Goal: Task Accomplishment & Management: Manage account settings

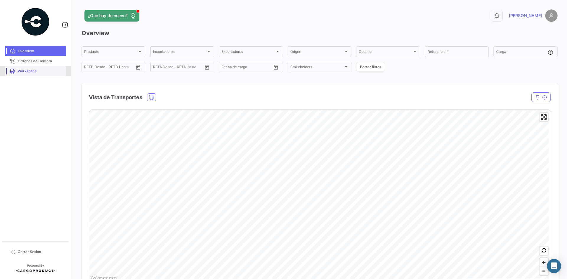
click at [38, 72] on span "Workspace" at bounding box center [41, 70] width 46 height 5
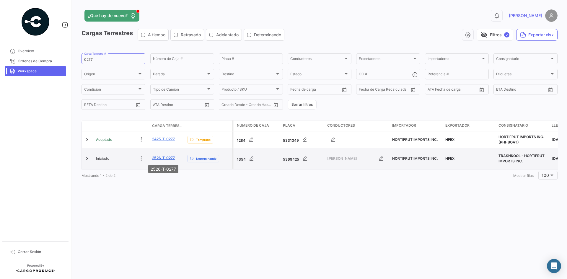
click at [167, 158] on link "2526-T-0277" at bounding box center [163, 157] width 23 height 5
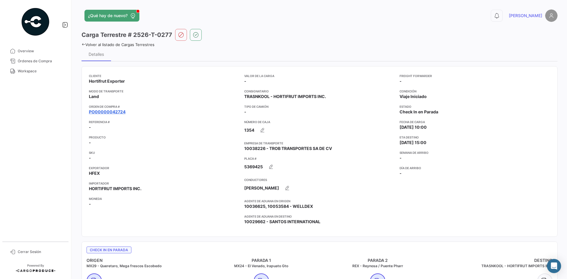
click at [123, 110] on link "PO00000042724" at bounding box center [107, 112] width 37 height 6
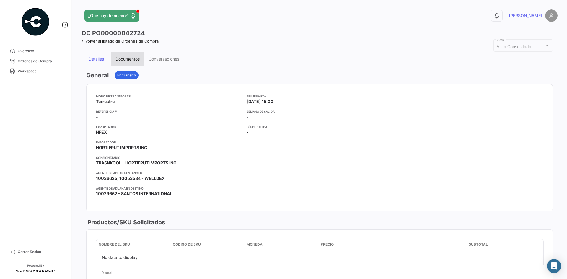
click at [132, 62] on div "Documentos" at bounding box center [127, 59] width 33 height 14
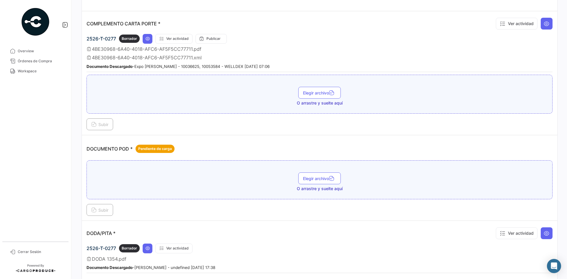
scroll to position [177, 0]
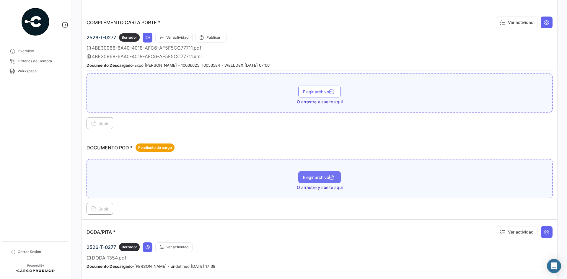
click at [312, 177] on span "Elegir archivo" at bounding box center [319, 177] width 33 height 5
click at [329, 180] on icon "button" at bounding box center [331, 177] width 5 height 5
click at [100, 207] on span "Subir" at bounding box center [99, 208] width 17 height 5
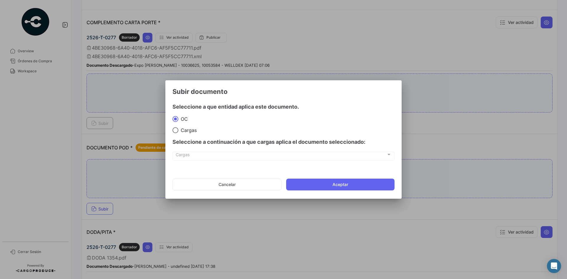
click at [190, 133] on div "Seleccione a continuación a que cargas aplica el documento seleccionado:" at bounding box center [283, 142] width 222 height 18
click at [189, 131] on span "Cargas" at bounding box center [187, 130] width 18 height 6
click at [178, 131] on input "Cargas" at bounding box center [175, 130] width 6 height 6
radio input "true"
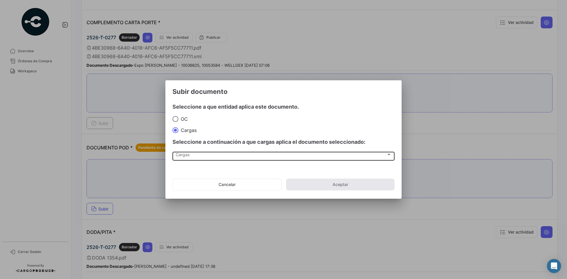
click at [207, 153] on div "Cargas Cargas" at bounding box center [284, 156] width 216 height 10
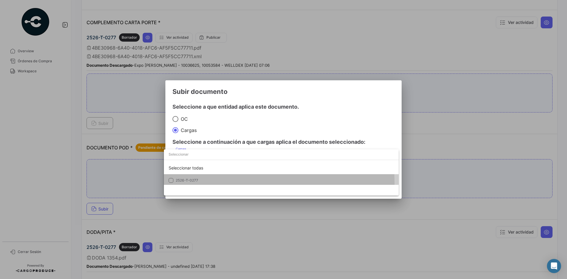
click at [195, 184] on mat-option "2526-T-0277" at bounding box center [281, 180] width 235 height 12
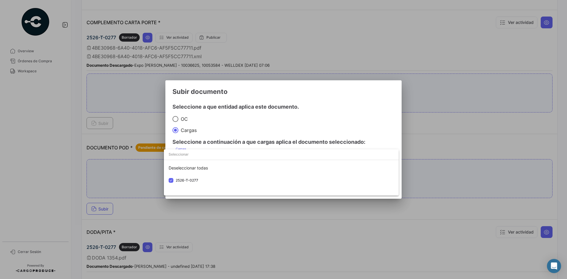
click at [316, 98] on div at bounding box center [283, 139] width 567 height 279
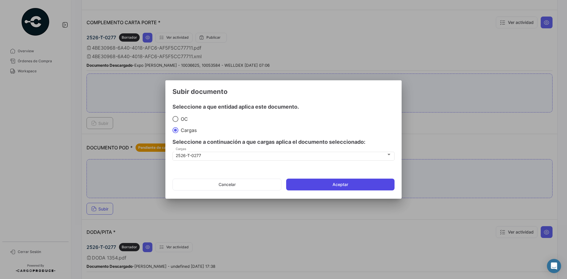
click at [336, 183] on button "Aceptar" at bounding box center [340, 185] width 108 height 12
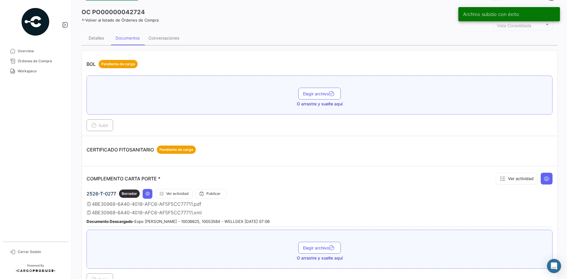
scroll to position [0, 0]
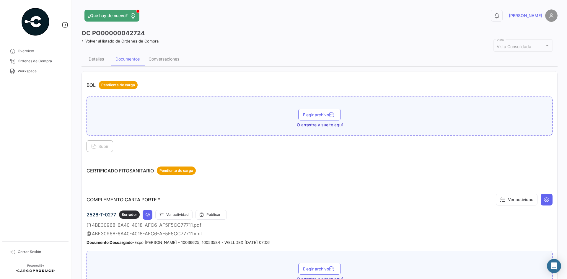
click at [83, 40] on icon at bounding box center [83, 41] width 4 height 4
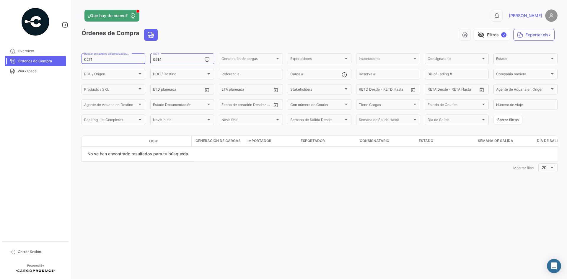
drag, startPoint x: 96, startPoint y: 60, endPoint x: 60, endPoint y: 64, distance: 36.2
click at [60, 64] on mat-sidenav-container "Overview Órdenes de Compra Workspace Cerrar Sesión ¿Qué hay de nuevo? 0 [PERSON…" at bounding box center [283, 139] width 567 height 279
click at [39, 72] on span "Workspace" at bounding box center [41, 70] width 46 height 5
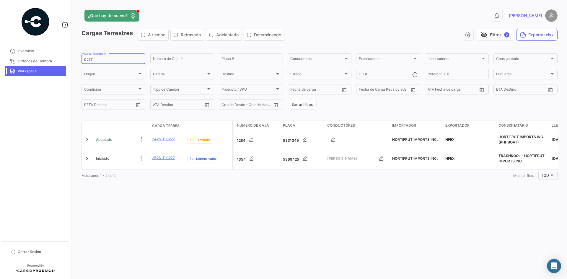
click at [102, 58] on input "0277" at bounding box center [113, 60] width 58 height 4
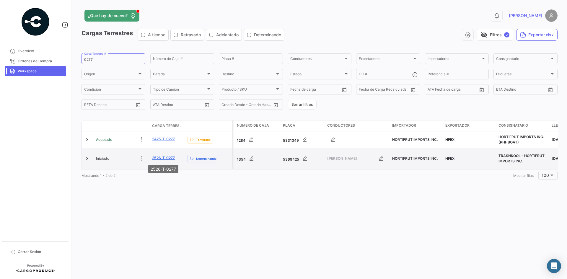
click at [167, 160] on link "2526-T-0277" at bounding box center [163, 157] width 23 height 5
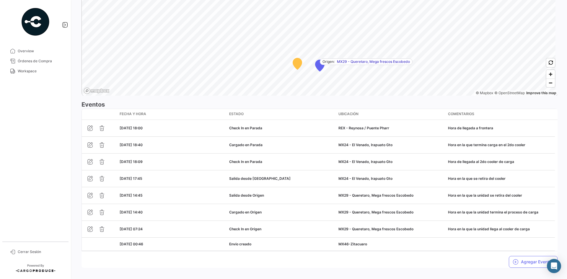
scroll to position [443, 0]
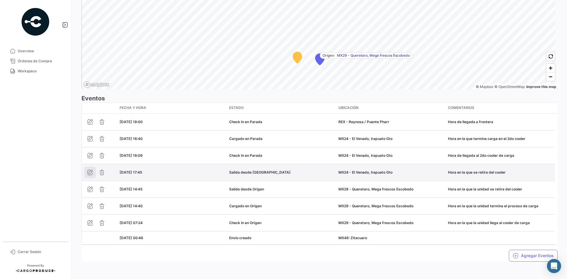
click at [88, 174] on icon "button" at bounding box center [90, 172] width 6 height 6
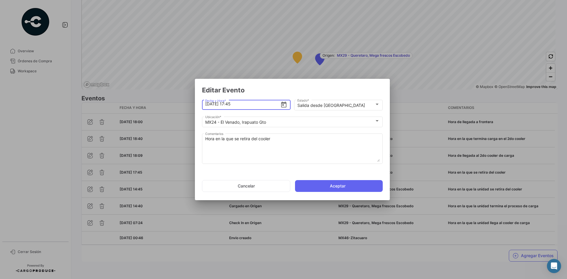
click at [231, 103] on input "[DATE] 17:45" at bounding box center [242, 104] width 75 height 21
type input "[DATE] 18:45"
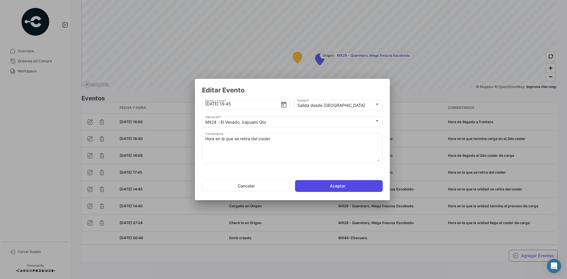
click at [327, 186] on button "Aceptar" at bounding box center [339, 186] width 88 height 12
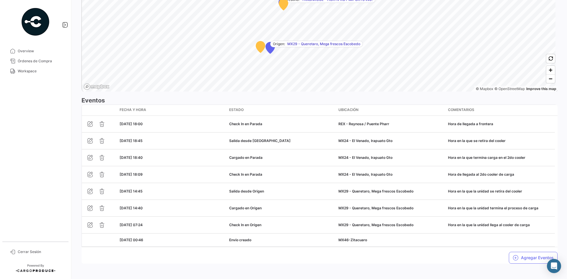
scroll to position [444, 0]
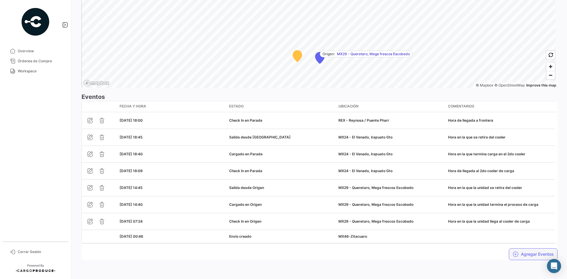
click at [520, 254] on button "Agregar Eventos" at bounding box center [533, 254] width 49 height 12
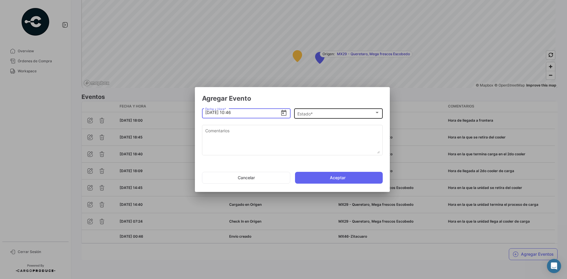
click at [308, 113] on span "Estado *" at bounding box center [335, 113] width 77 height 5
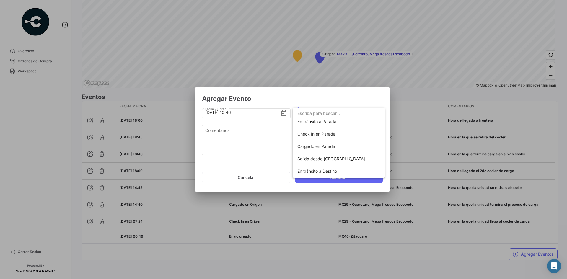
scroll to position [89, 0]
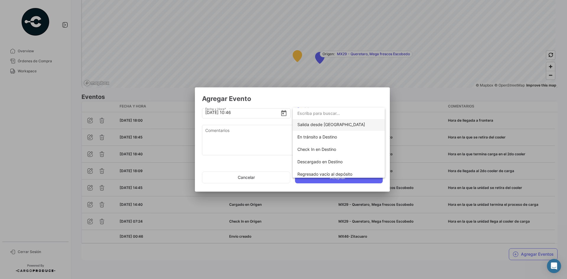
click at [329, 126] on span "Salida desde [GEOGRAPHIC_DATA]" at bounding box center [331, 124] width 68 height 5
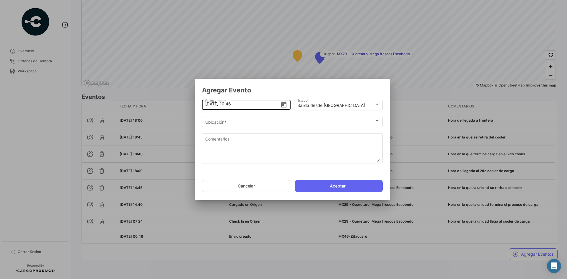
click at [210, 104] on input "[DATE] 10:46" at bounding box center [242, 104] width 75 height 21
click at [232, 104] on input "[DATE] 10:46" at bounding box center [242, 104] width 75 height 21
click at [243, 103] on input "[DATE] 18:46" at bounding box center [242, 104] width 75 height 21
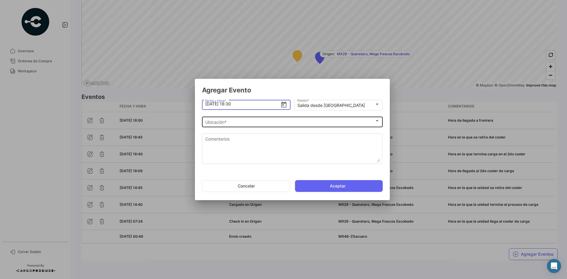
type input "[DATE] 18:30"
click at [256, 122] on div "Ubicación *" at bounding box center [289, 122] width 169 height 5
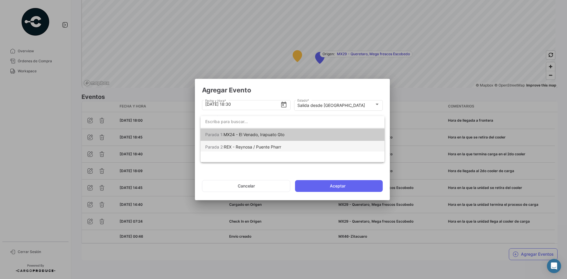
click at [264, 148] on span "Parada 2: REX - Reynosa / Puente Pharr" at bounding box center [246, 147] width 83 height 12
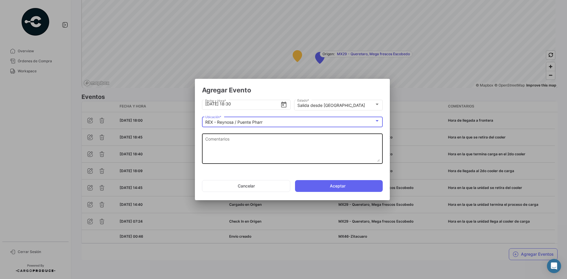
click at [249, 145] on textarea "Comentarios" at bounding box center [292, 149] width 174 height 26
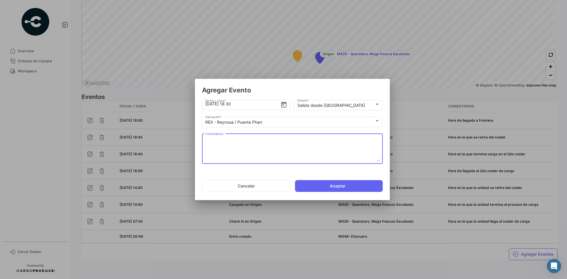
click at [293, 146] on textarea "Comentarios" at bounding box center [292, 149] width 174 height 26
paste textarea "Hora de salida a cruce"
type textarea "Hora de salida a cruce"
click at [325, 187] on button "Aceptar" at bounding box center [339, 186] width 88 height 12
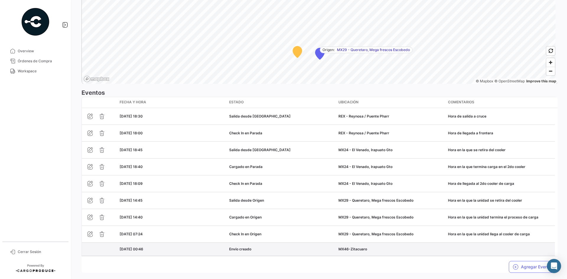
scroll to position [461, 0]
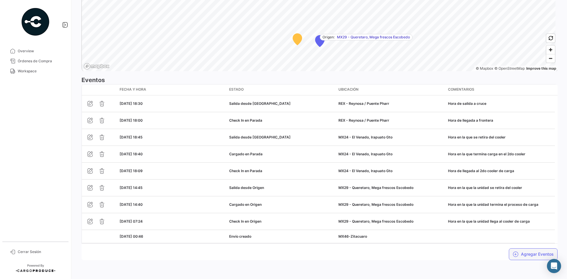
click at [512, 255] on icon "button" at bounding box center [515, 254] width 6 height 6
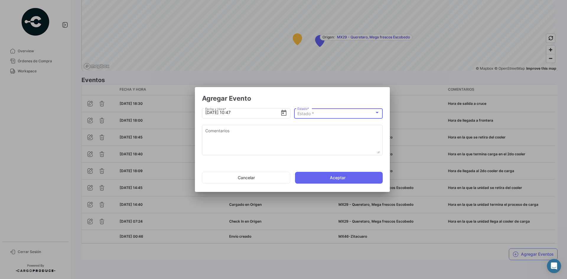
click at [343, 112] on div "Estado *" at bounding box center [335, 113] width 77 height 5
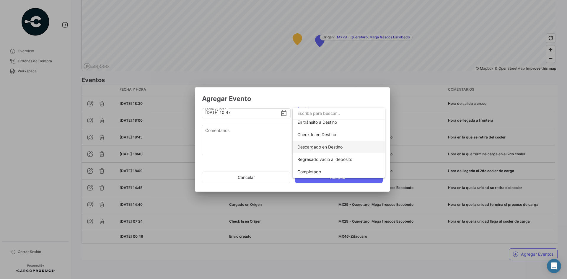
scroll to position [104, 0]
click at [334, 123] on span "En tránsito a Destino" at bounding box center [317, 121] width 40 height 5
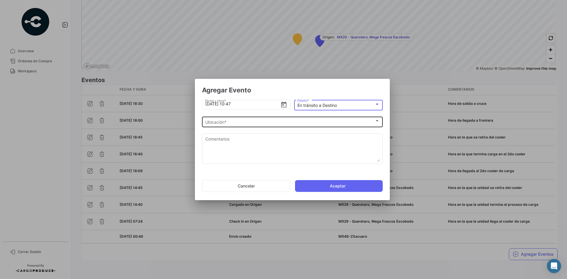
click at [239, 125] on div "Ubicación *" at bounding box center [289, 122] width 169 height 5
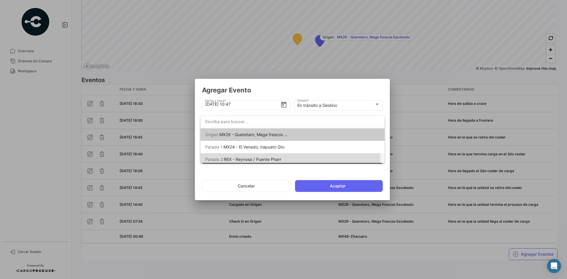
click at [257, 160] on span "Parada 2: REX - Reynosa / Puente Pharr" at bounding box center [246, 159] width 83 height 12
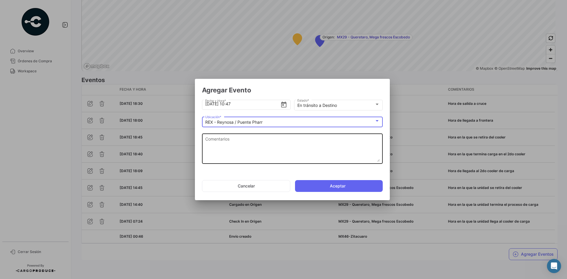
click at [242, 148] on textarea "Comentarios" at bounding box center [292, 149] width 174 height 26
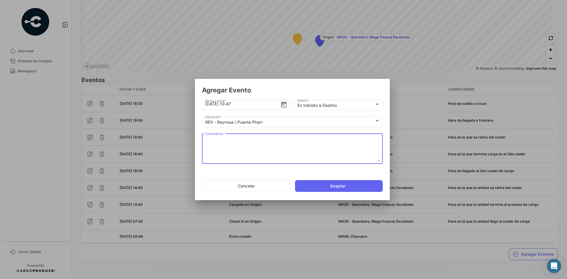
paste textarea "Hora en la que la unidad queda liberada de aduanas y se dirige al destino"
type textarea "Hora en la que la unidad queda liberada de aduanas y se dirige al destino"
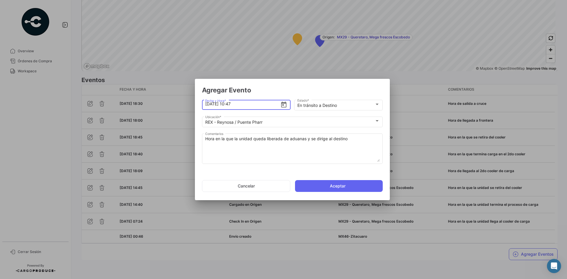
click at [208, 105] on input "[DATE] 10:47" at bounding box center [242, 104] width 75 height 21
click at [233, 102] on input "[DATE] 10:47" at bounding box center [242, 104] width 75 height 21
type input "[DATE] 18:40"
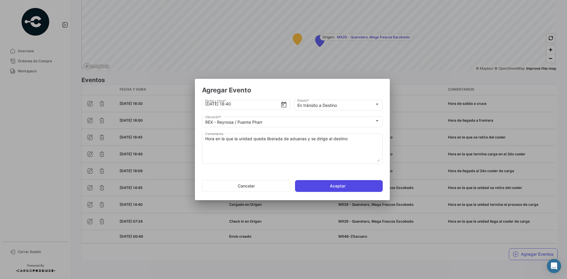
click at [312, 182] on button "Aceptar" at bounding box center [339, 186] width 88 height 12
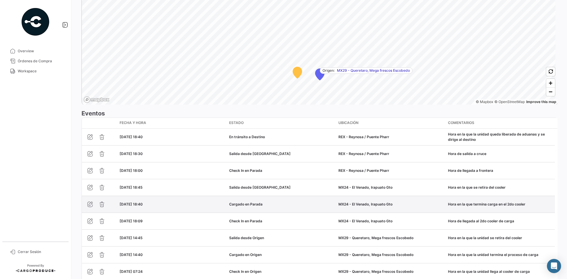
scroll to position [478, 0]
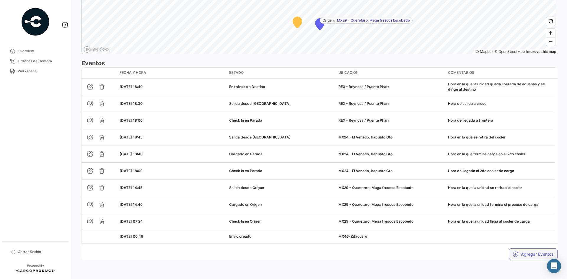
click at [521, 250] on button "Agregar Eventos" at bounding box center [533, 254] width 49 height 12
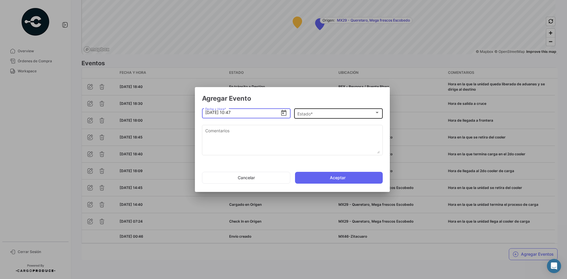
click at [314, 111] on span "Estado *" at bounding box center [335, 113] width 77 height 5
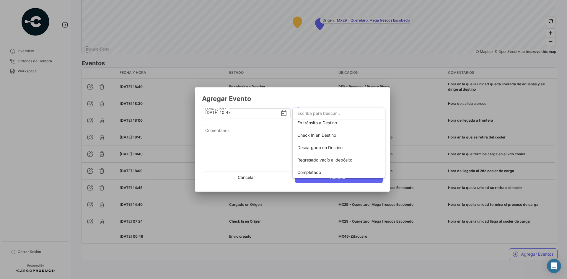
scroll to position [104, 0]
click at [333, 135] on span "Check In en Destino" at bounding box center [316, 134] width 39 height 5
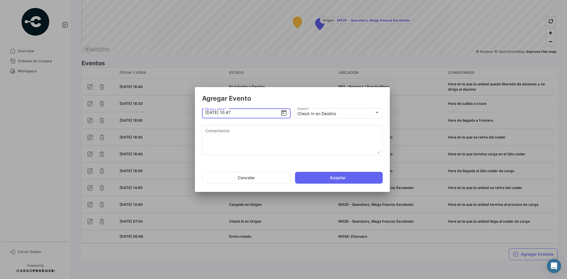
click at [242, 113] on input "[DATE] 10:47" at bounding box center [242, 112] width 75 height 21
click at [210, 112] on input "[DATE] 18:50" at bounding box center [242, 112] width 75 height 21
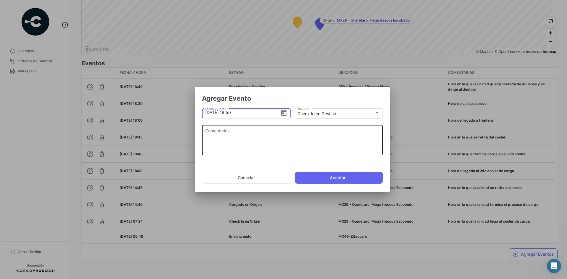
type input "[DATE] 18:50"
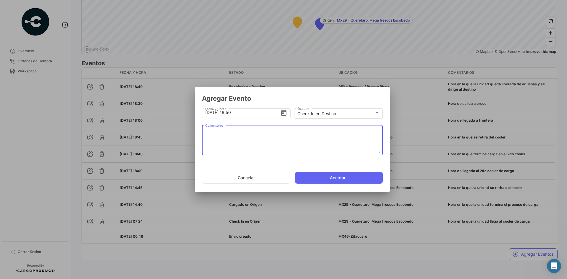
click at [249, 139] on textarea "Comentarios" at bounding box center [292, 141] width 174 height 26
paste textarea "Hora de arribo al destino"
type textarea "Hora de arribo al destino"
click at [316, 178] on button "Aceptar" at bounding box center [339, 178] width 88 height 12
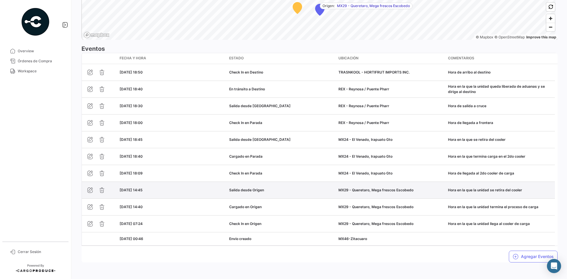
scroll to position [495, 0]
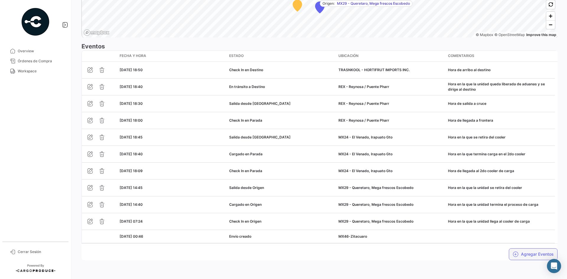
click at [519, 257] on button "Agregar Eventos" at bounding box center [533, 254] width 49 height 12
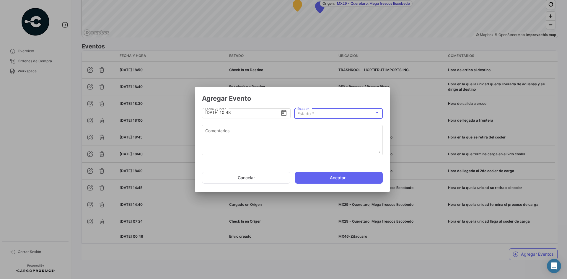
click at [342, 114] on div "Estado *" at bounding box center [335, 113] width 77 height 5
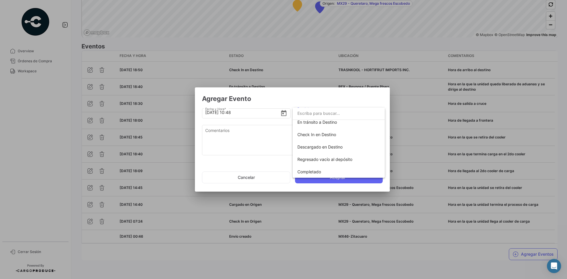
scroll to position [104, 0]
click at [327, 147] on span "Descargado en Destino" at bounding box center [319, 146] width 45 height 5
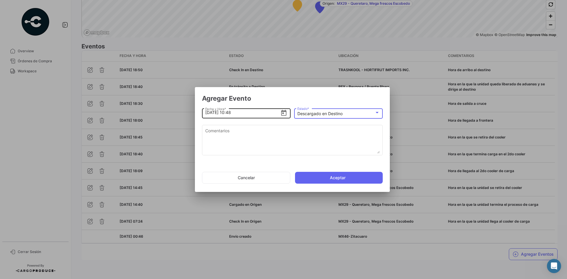
click at [209, 112] on input "[DATE] 10:48" at bounding box center [242, 112] width 75 height 21
click at [231, 115] on input "[DATE] 10:48" at bounding box center [242, 112] width 75 height 21
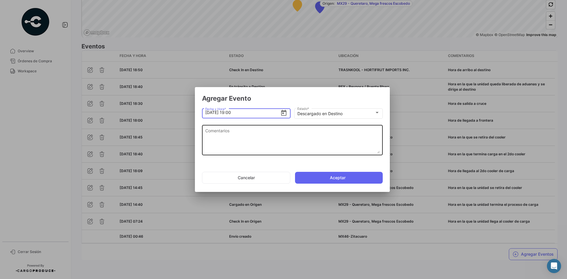
type input "[DATE] 19:00"
click at [234, 138] on textarea "Comentarios" at bounding box center [292, 141] width 174 height 26
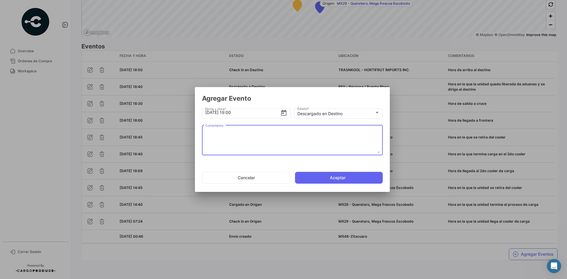
paste textarea "Hora en la que se termina la descarga, la unidad espera documentos de salida"
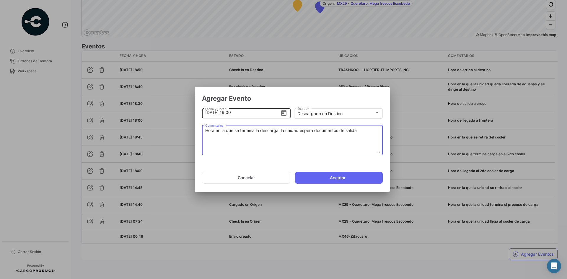
type textarea "Hora en la que se termina la descarga, la unidad espera documentos de salida"
click at [239, 112] on input "[DATE] 19:00" at bounding box center [242, 112] width 75 height 21
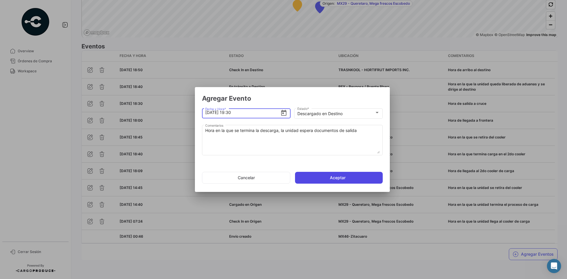
type input "[DATE] 19:30"
click at [323, 180] on button "Aceptar" at bounding box center [339, 178] width 88 height 12
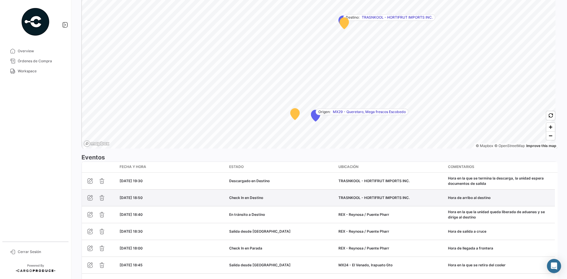
scroll to position [512, 0]
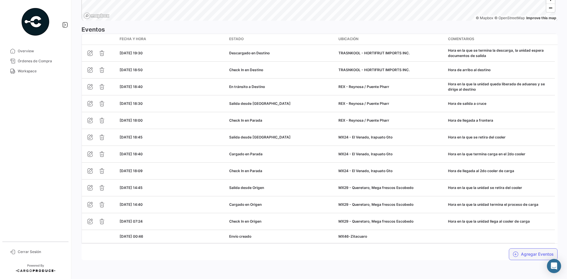
click at [519, 256] on button "Agregar Eventos" at bounding box center [533, 254] width 49 height 12
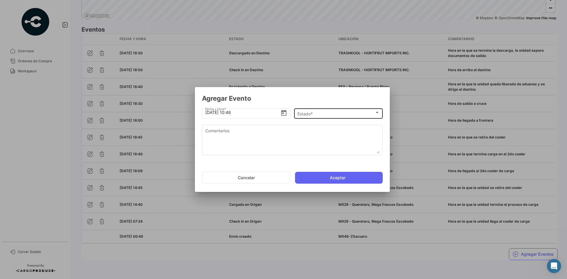
click at [336, 110] on div "Estado * Estado *" at bounding box center [338, 113] width 82 height 12
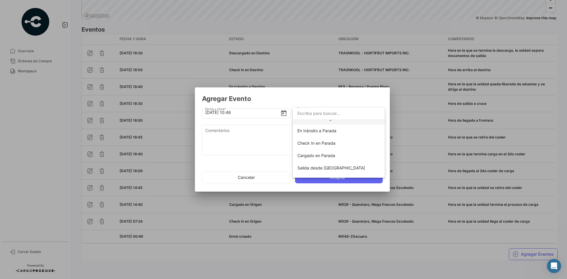
scroll to position [104, 0]
click at [316, 168] on span "Completado" at bounding box center [338, 171] width 83 height 12
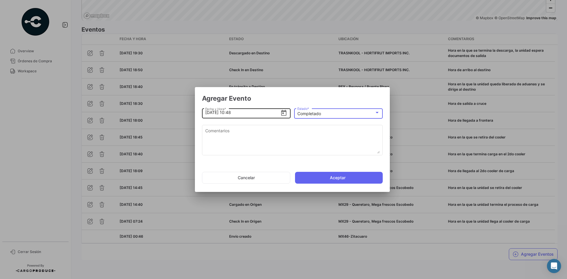
click at [209, 113] on input "[DATE] 10:48" at bounding box center [242, 112] width 75 height 21
click at [231, 112] on input "[DATE] 10:48" at bounding box center [242, 112] width 75 height 21
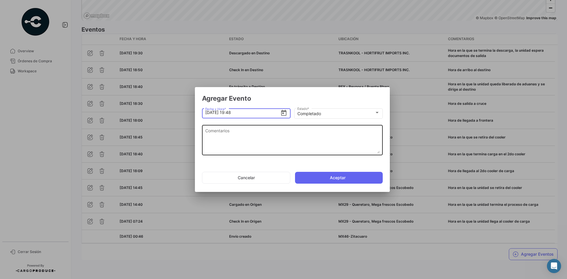
type input "[DATE] 19:48"
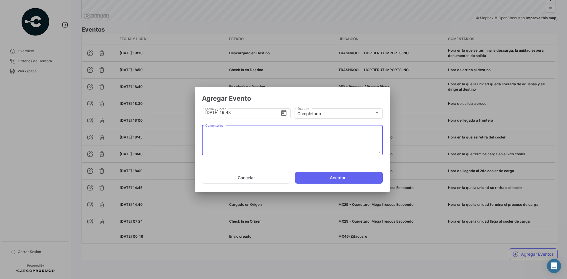
click at [264, 135] on textarea "Comentarios" at bounding box center [292, 141] width 174 height 26
paste textarea "Fin del viaje, [PERSON_NAME] en la que se retira de la bodega del cliente"
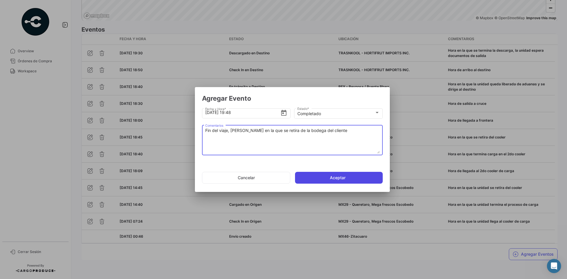
type textarea "Fin del viaje, [PERSON_NAME] en la que se retira de la bodega del cliente"
click at [322, 180] on button "Aceptar" at bounding box center [339, 178] width 88 height 12
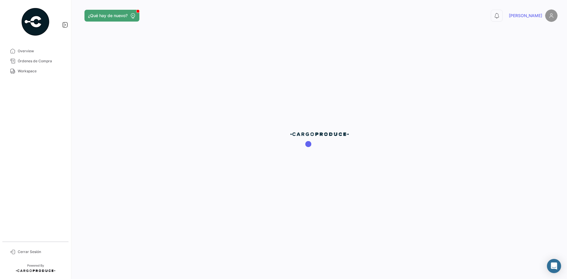
scroll to position [0, 0]
click at [35, 74] on link "Workspace" at bounding box center [35, 71] width 61 height 10
